Goal: Transaction & Acquisition: Purchase product/service

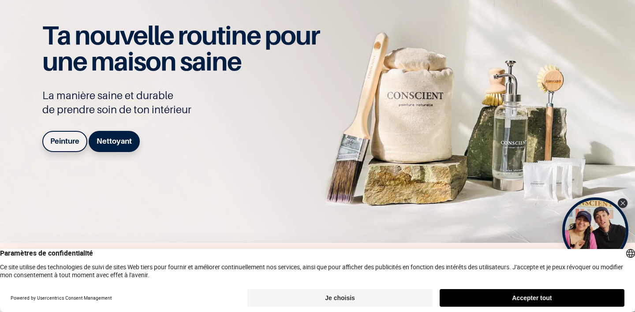
scroll to position [42, 0]
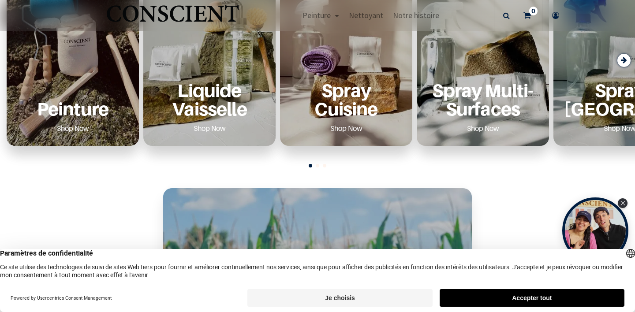
scroll to position [377, 0]
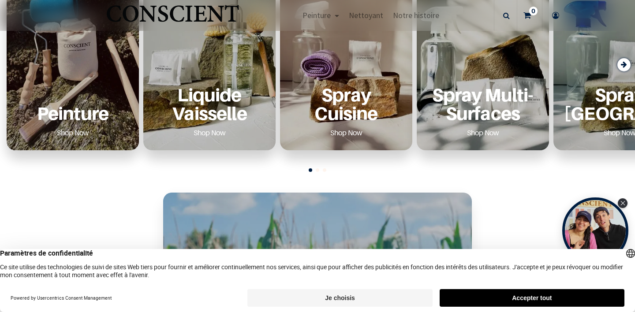
click at [108, 104] on p "Peinture" at bounding box center [72, 113] width 111 height 18
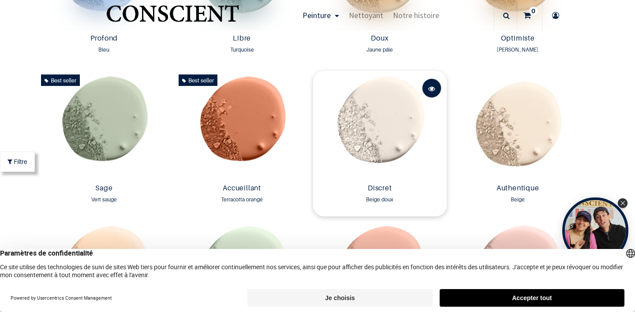
scroll to position [718, 0]
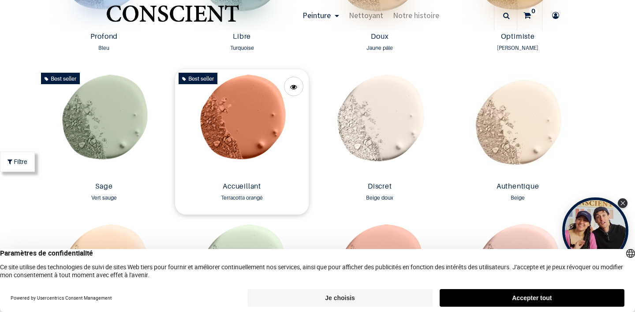
click at [260, 135] on img at bounding box center [242, 123] width 134 height 109
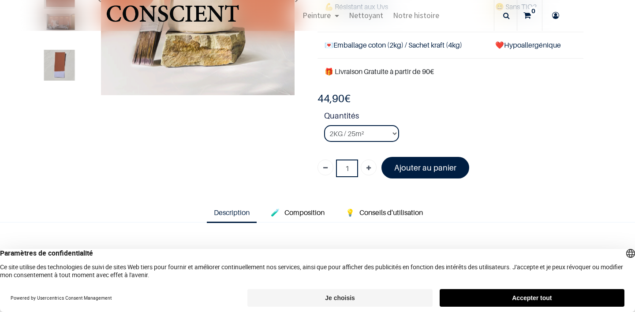
scroll to position [143, 0]
